Goal: Task Accomplishment & Management: Manage account settings

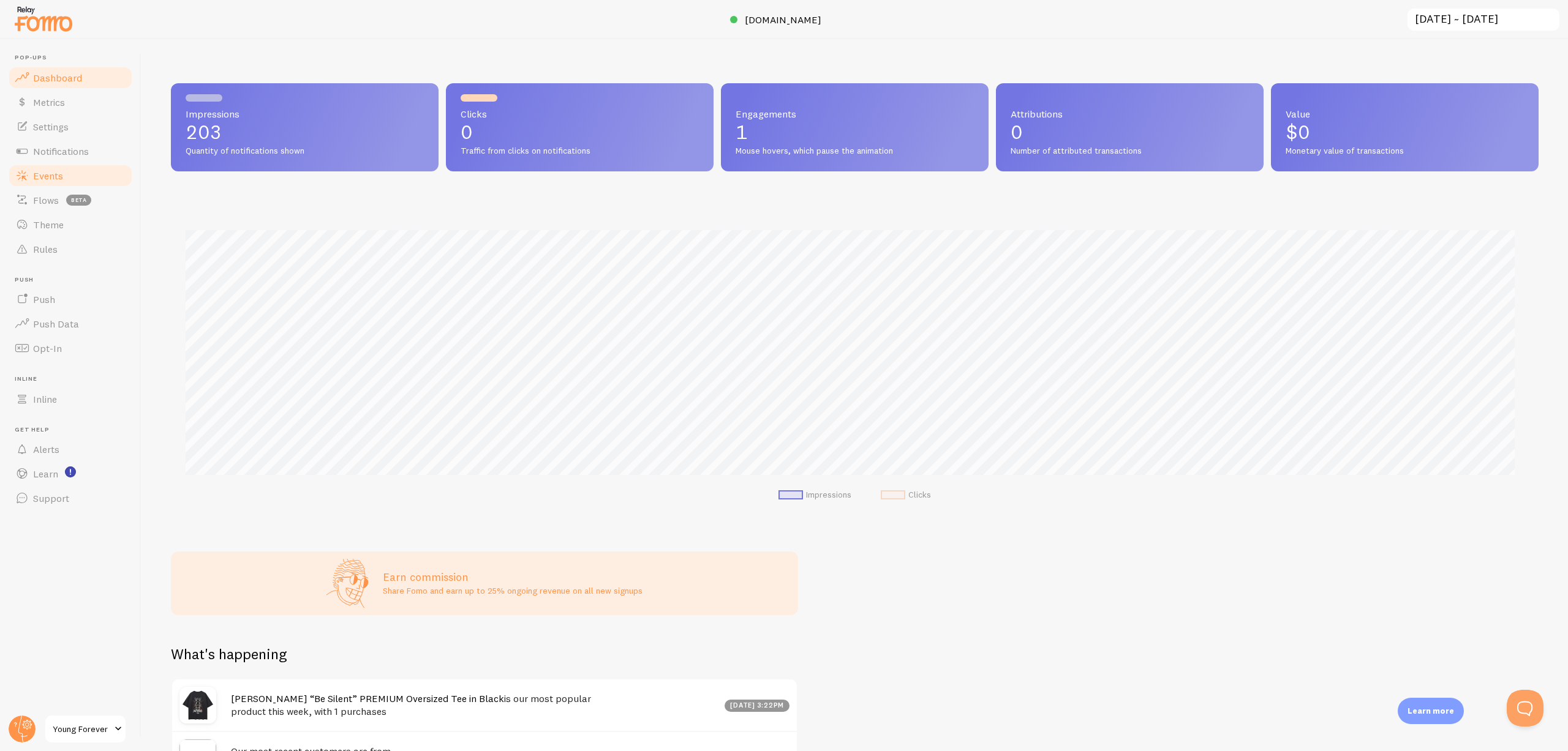
click at [64, 177] on link "Events" at bounding box center [71, 176] width 126 height 25
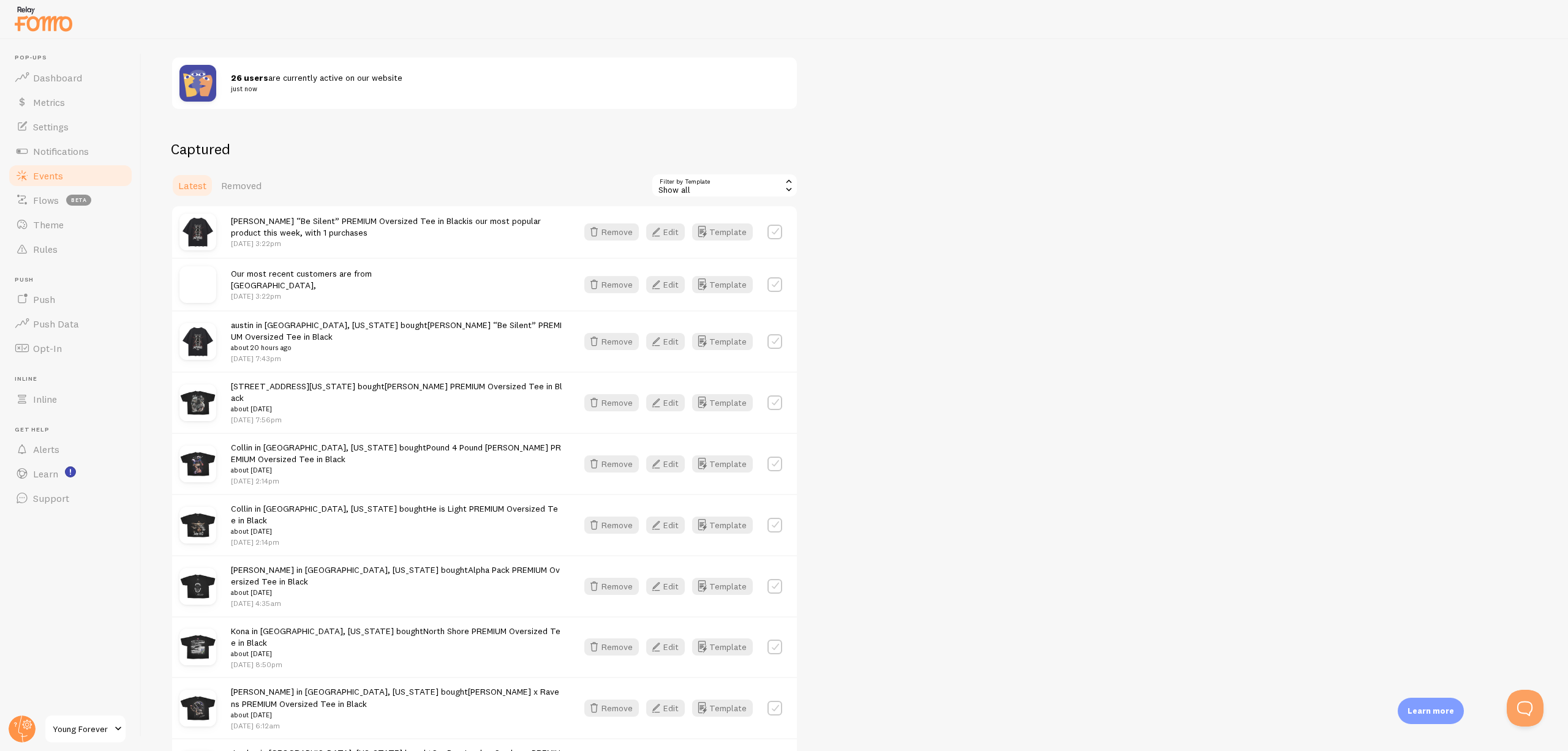
scroll to position [61, 0]
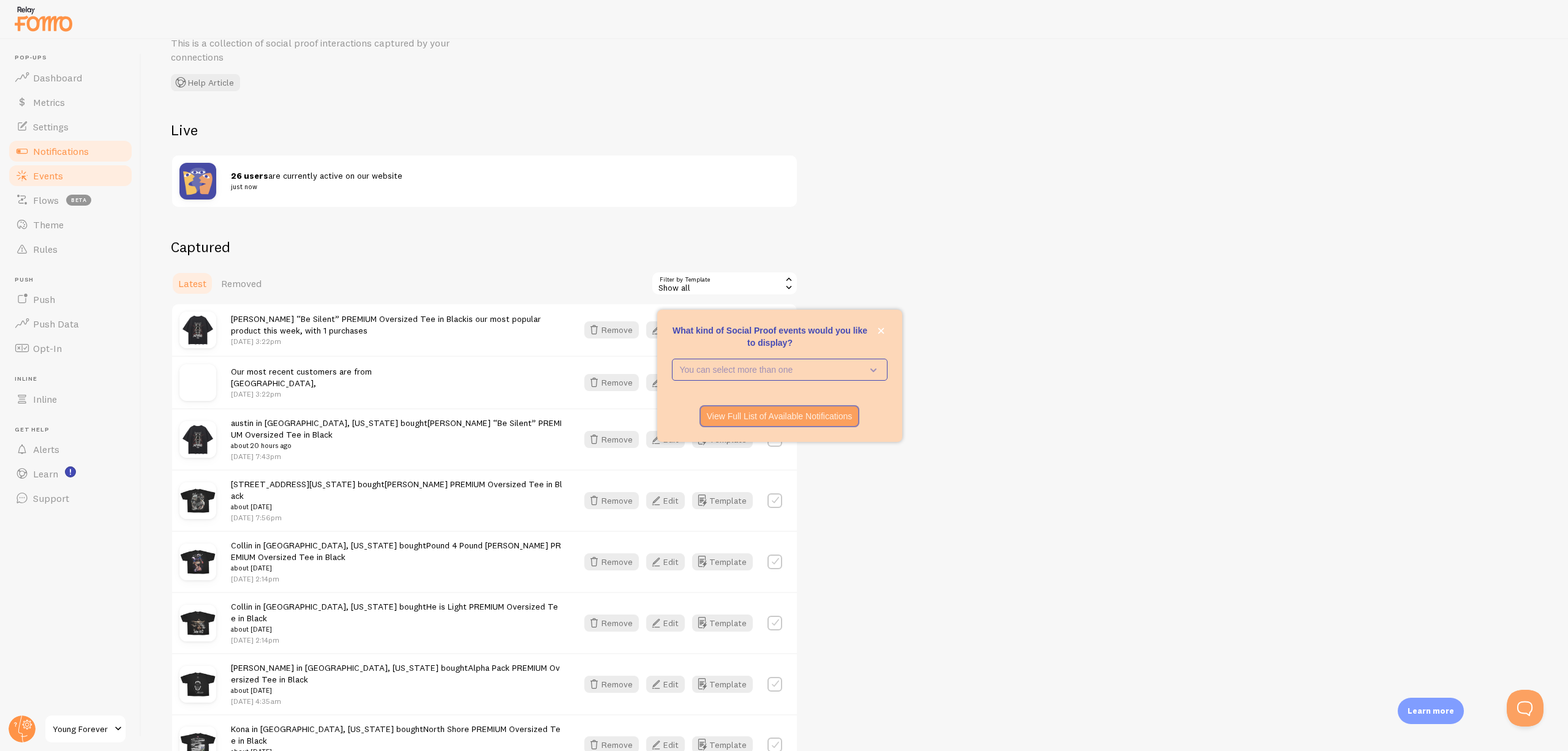
click at [71, 145] on span "Notifications" at bounding box center [61, 151] width 55 height 12
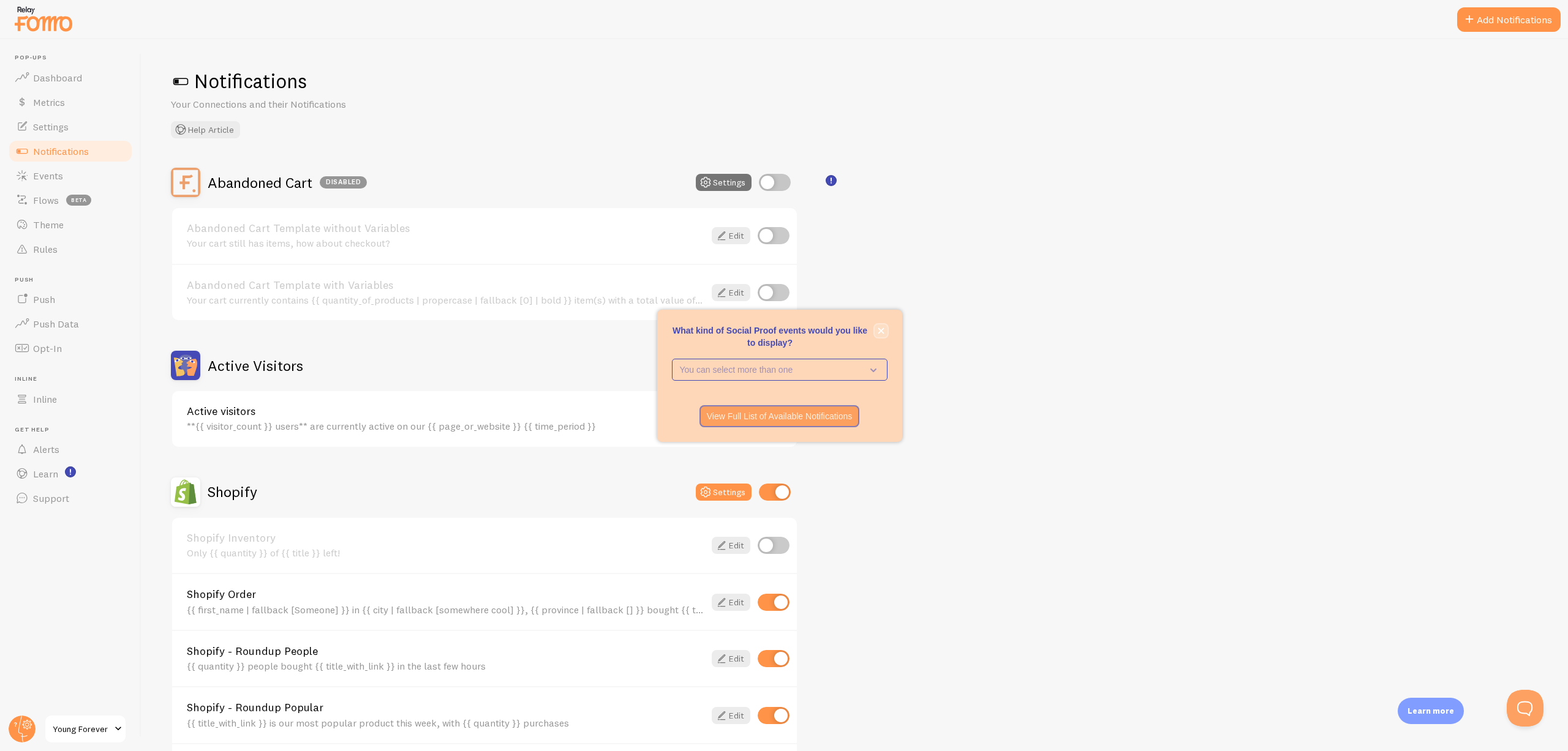
click at [881, 335] on button "close," at bounding box center [880, 330] width 12 height 12
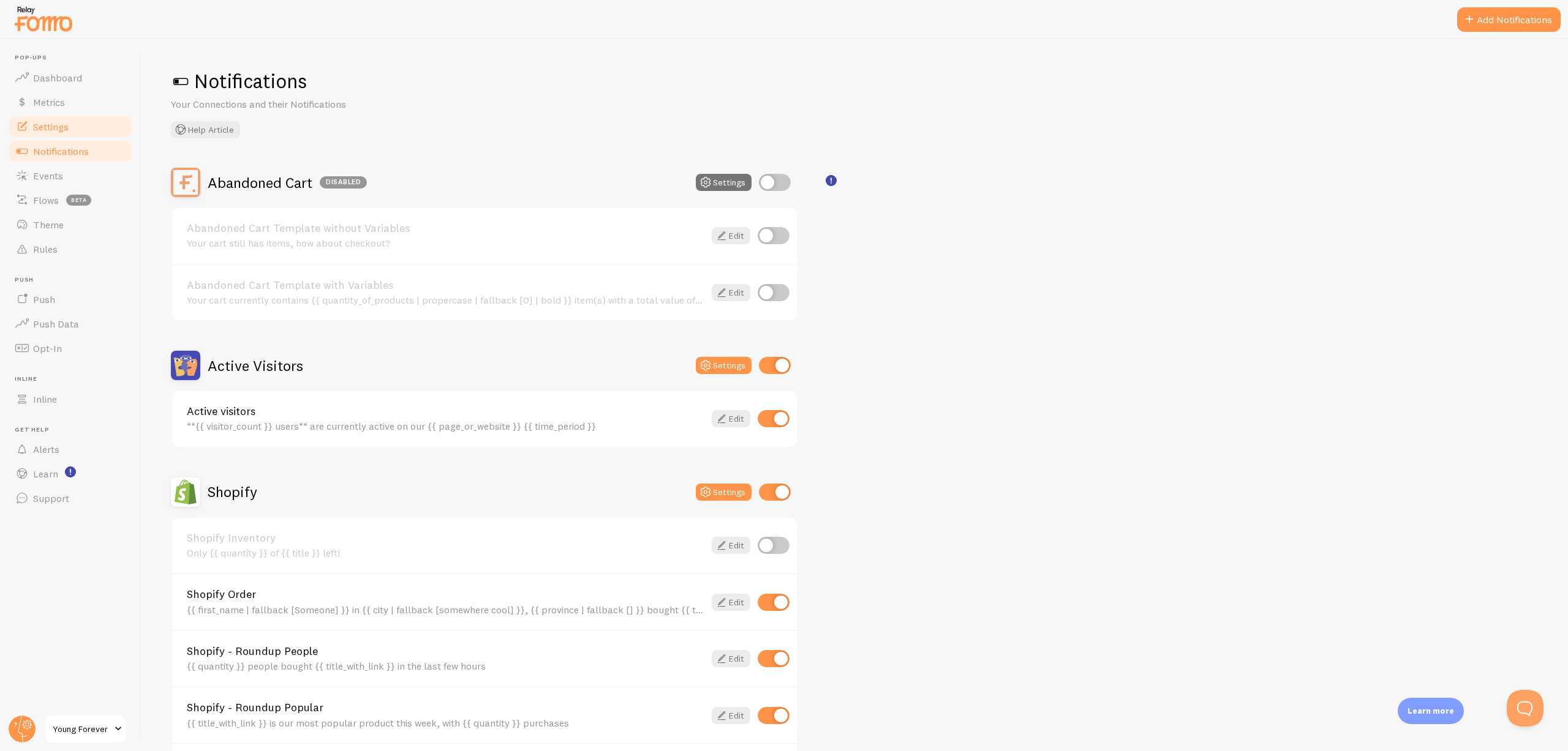
click at [64, 131] on span "Settings" at bounding box center [51, 127] width 35 height 12
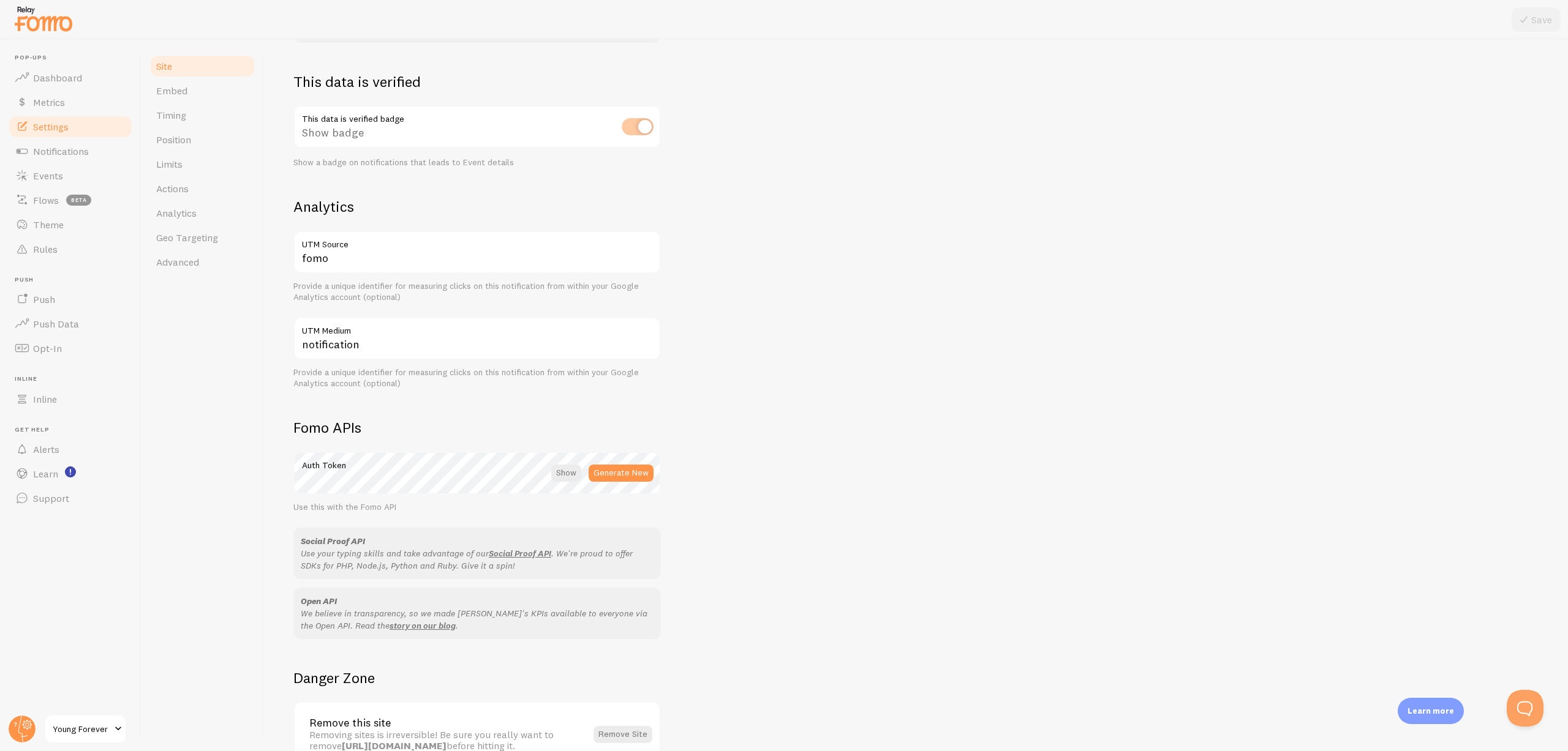
scroll to position [405, 0]
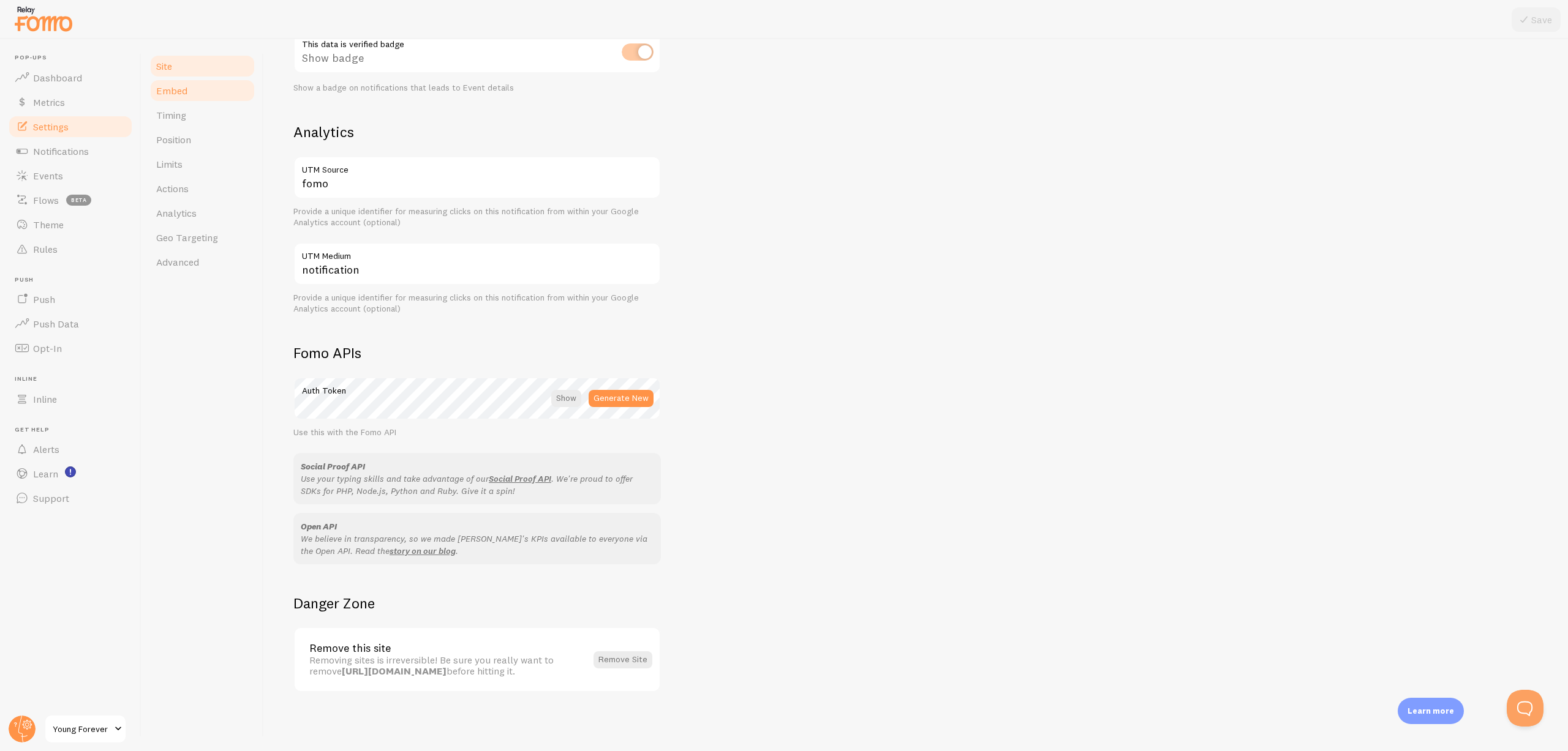
click at [214, 86] on link "Embed" at bounding box center [202, 91] width 107 height 25
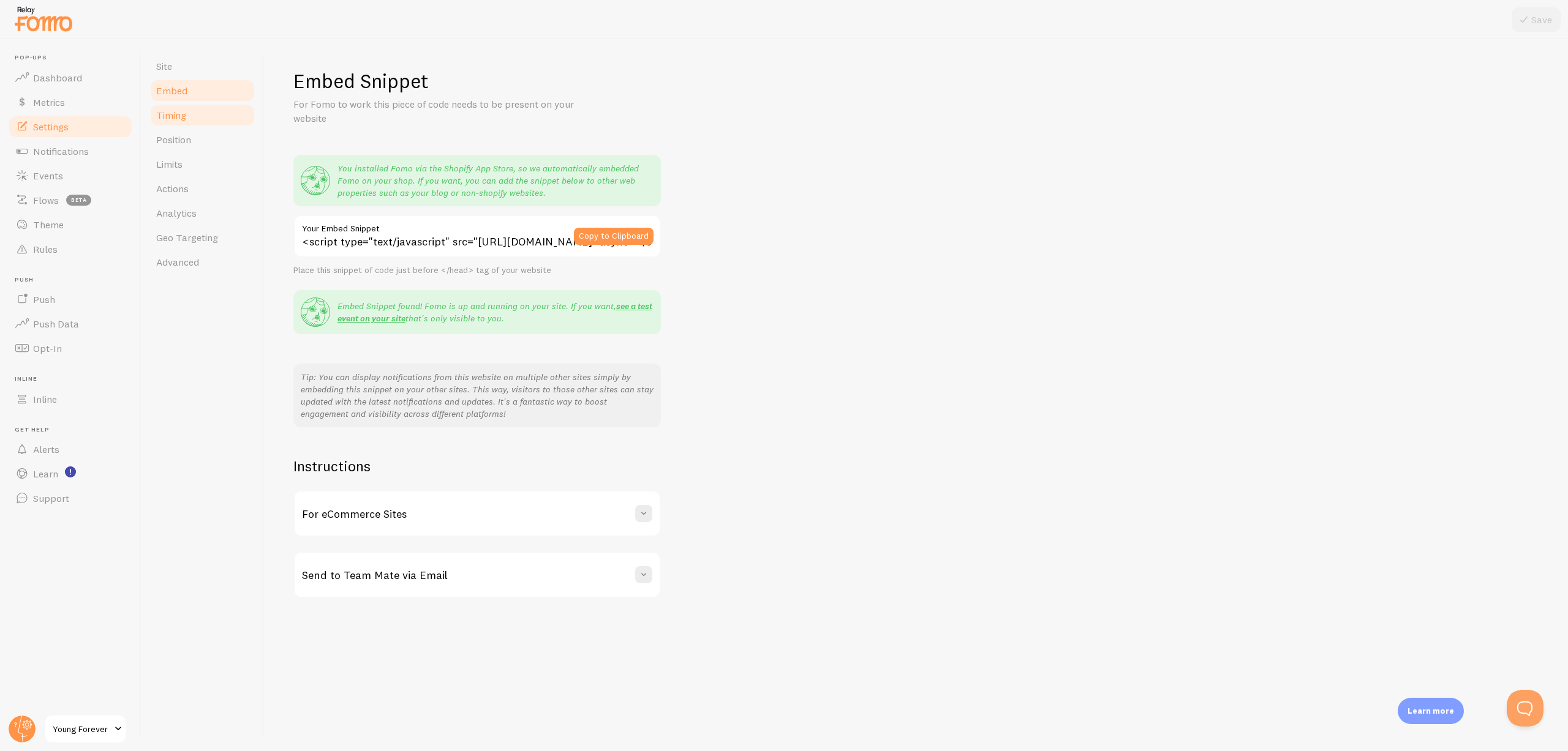
click at [197, 112] on link "Timing" at bounding box center [202, 115] width 107 height 25
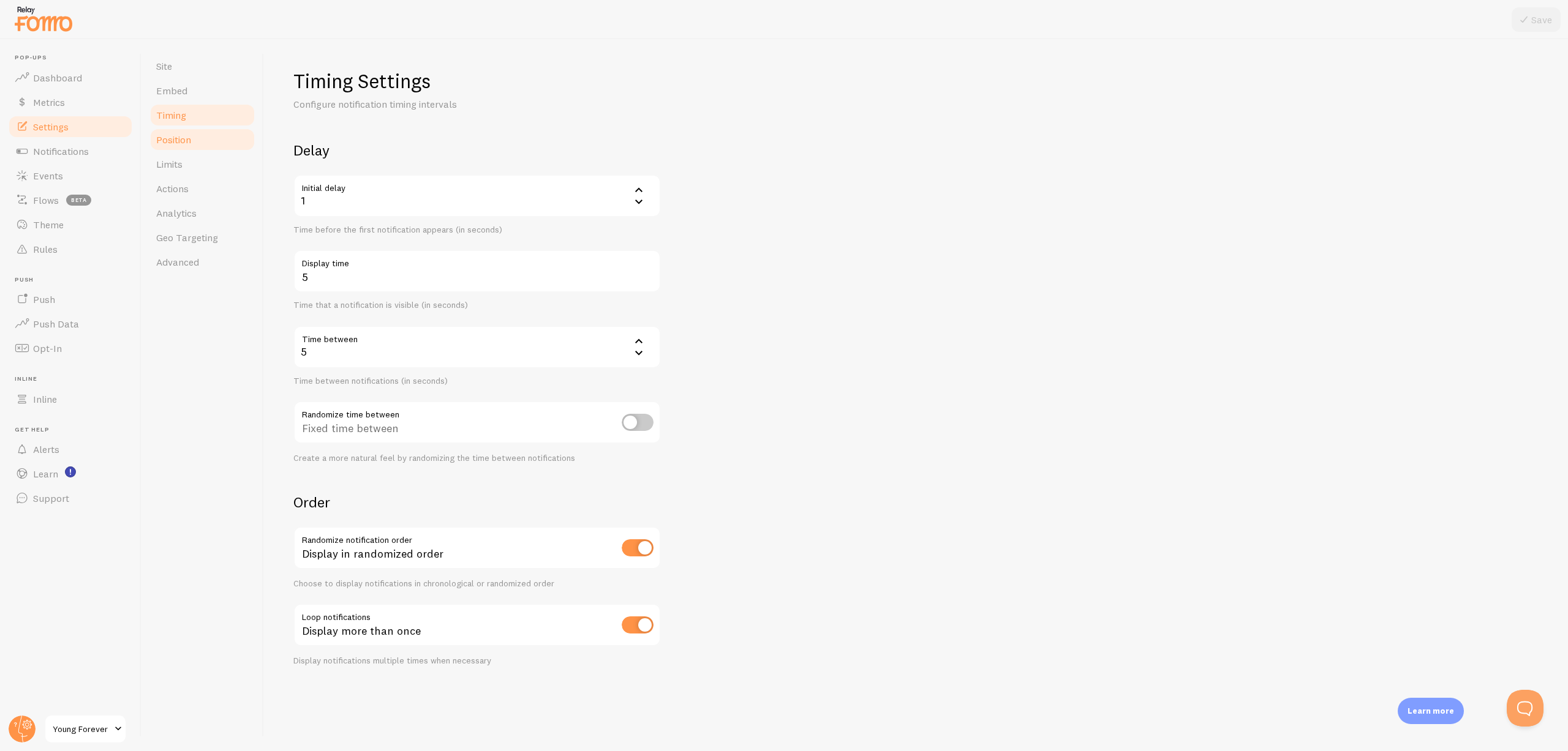
click at [193, 128] on link "Position" at bounding box center [202, 140] width 107 height 25
